Goal: Find specific page/section: Find specific page/section

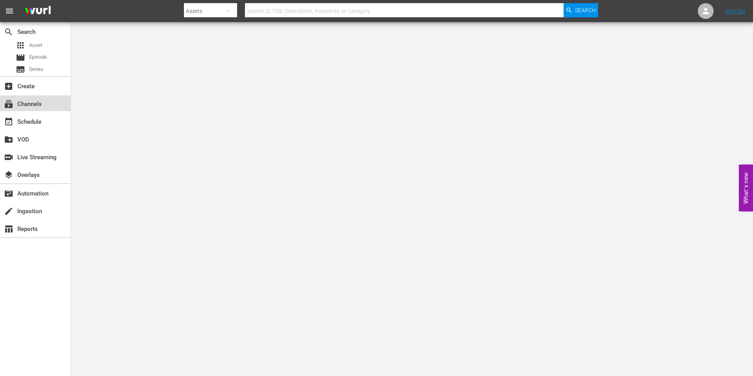
click at [30, 102] on div "subscriptions Channels" at bounding box center [22, 102] width 44 height 7
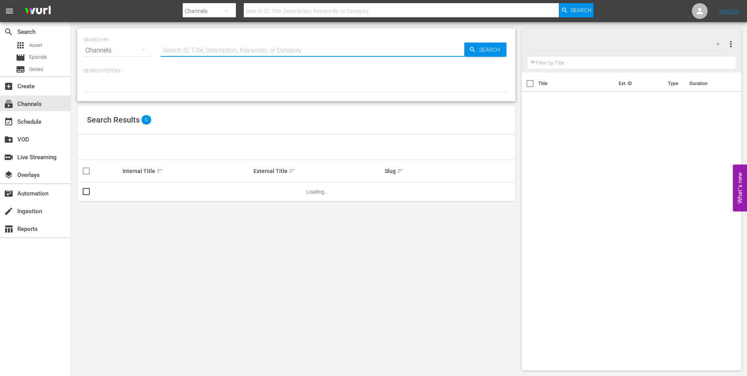
click at [195, 49] on input "text" at bounding box center [313, 50] width 304 height 19
type input "love"
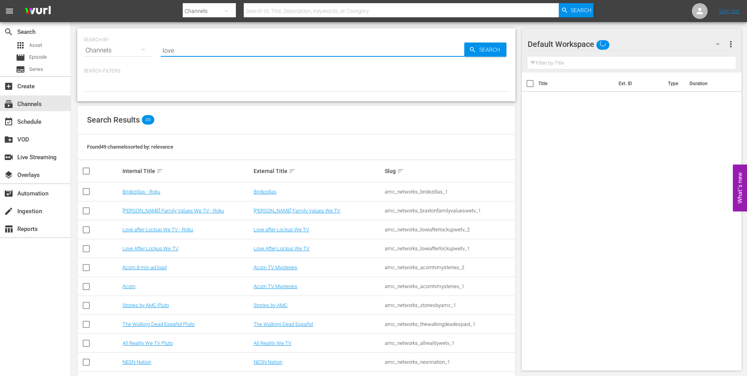
type input "love"
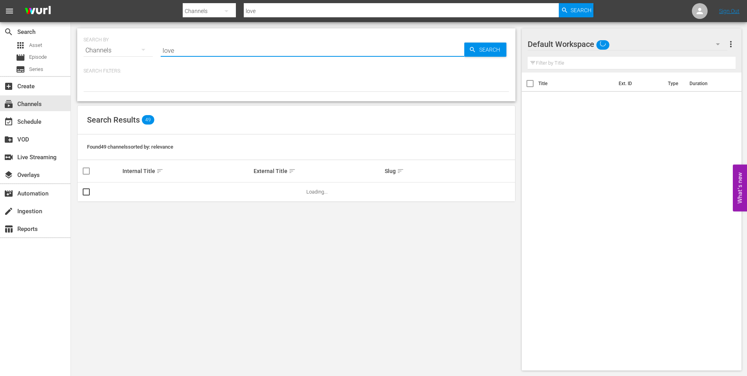
type input "love after lockup"
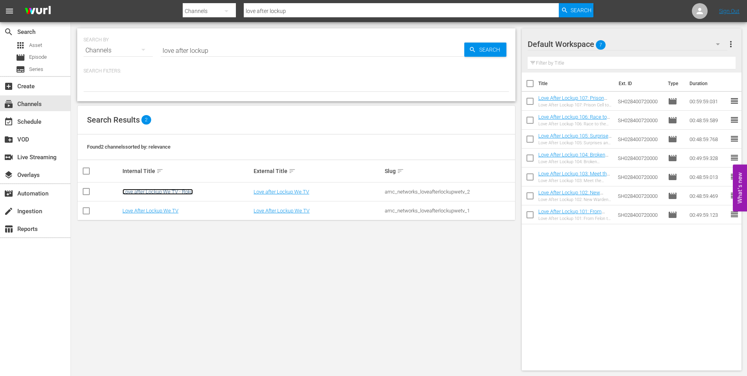
click at [180, 193] on link "Love after Lockup We TV - Roku" at bounding box center [157, 192] width 70 height 6
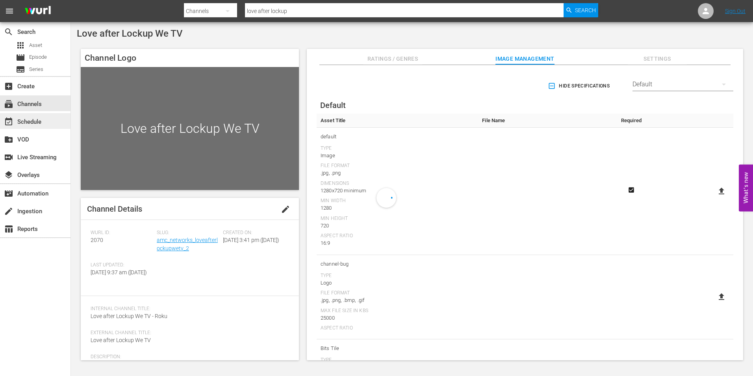
click at [53, 126] on div "event_available Schedule" at bounding box center [35, 121] width 70 height 16
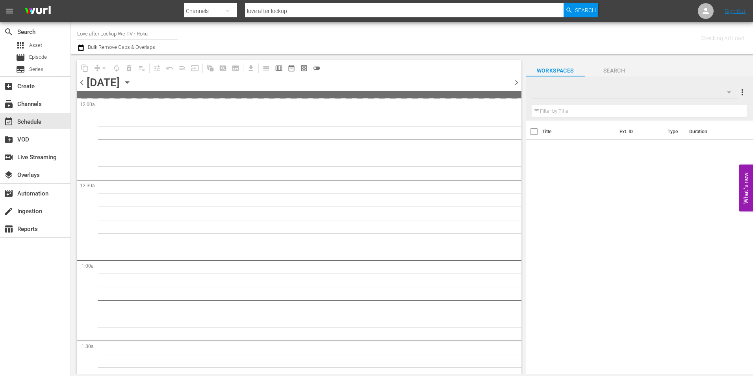
click at [515, 79] on span "chevron_right" at bounding box center [517, 83] width 10 height 10
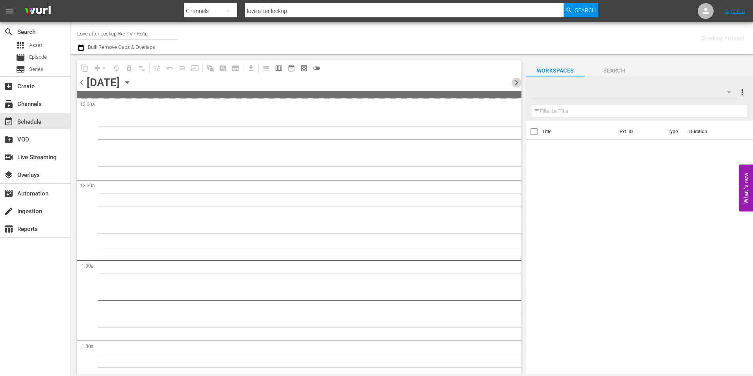
click at [515, 79] on span "chevron_right" at bounding box center [517, 83] width 10 height 10
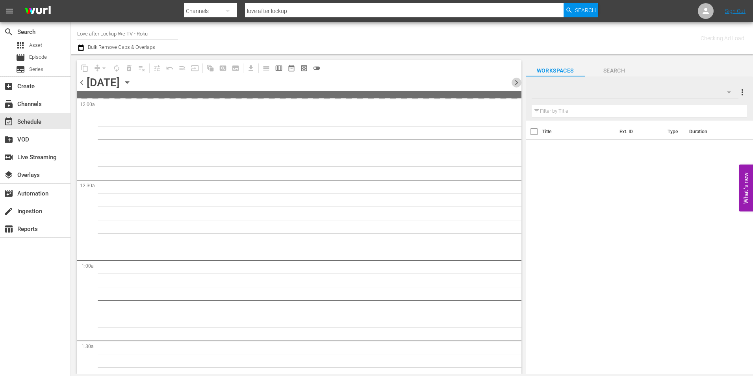
click at [515, 79] on span "chevron_right" at bounding box center [517, 83] width 10 height 10
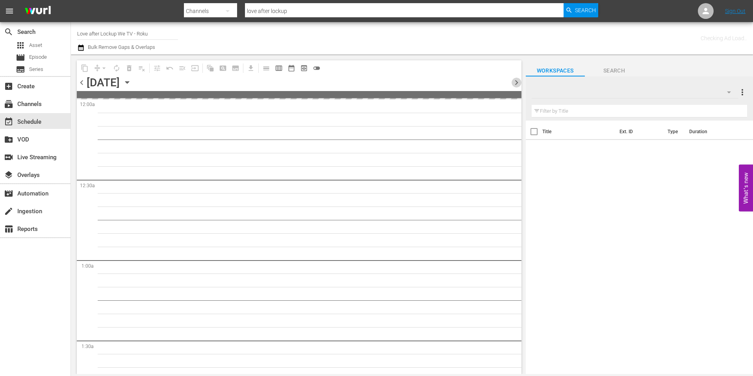
click at [515, 79] on span "chevron_right" at bounding box center [517, 83] width 10 height 10
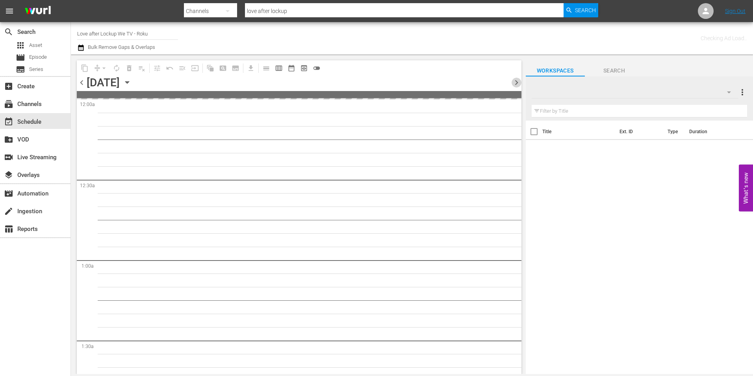
click at [515, 79] on span "chevron_right" at bounding box center [517, 83] width 10 height 10
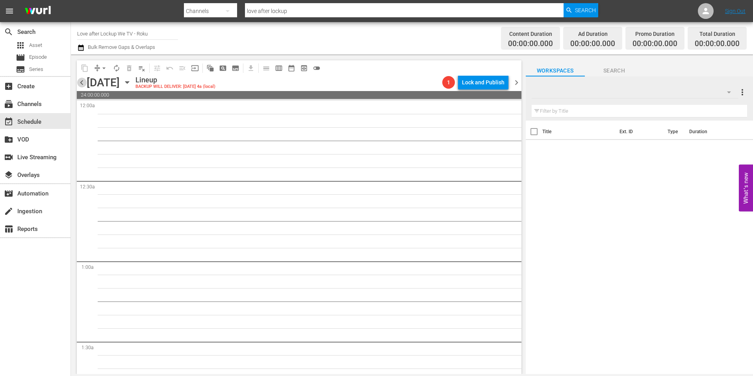
click at [85, 83] on span "chevron_left" at bounding box center [82, 83] width 10 height 10
click at [516, 82] on span "chevron_right" at bounding box center [517, 83] width 10 height 10
